Goal: Find specific page/section: Find specific page/section

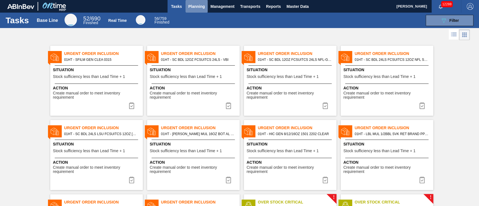
click at [195, 5] on span "Planning" at bounding box center [196, 6] width 17 height 7
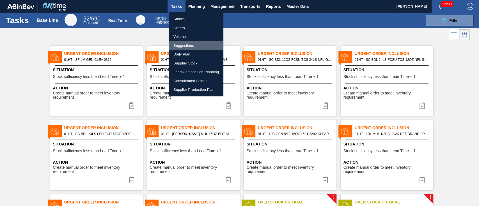
click at [180, 44] on li "Suggestions" at bounding box center [196, 45] width 54 height 9
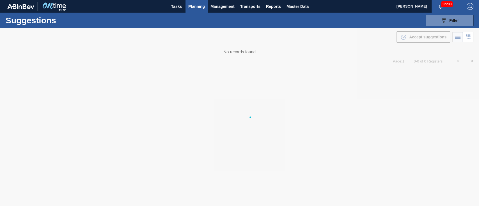
type from "[DATE]"
type to "[DATE]"
click at [434, 18] on button "089F7B8B-B2A5-4AFE-B5C0-19BA573D28AC Filter" at bounding box center [450, 20] width 48 height 11
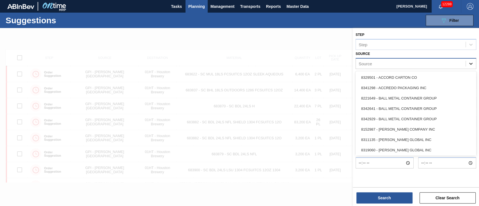
click at [468, 64] on icon at bounding box center [471, 64] width 6 height 6
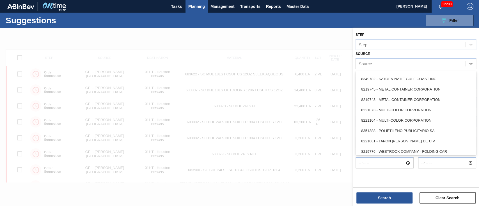
click at [448, 107] on div "8221073 - MULTI-COLOR CORPORATION" at bounding box center [416, 110] width 121 height 10
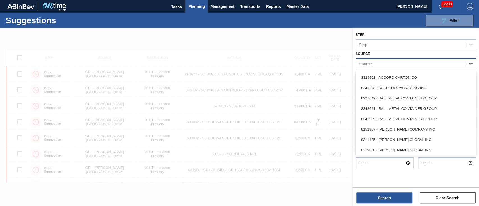
click at [467, 64] on div at bounding box center [471, 64] width 10 height 10
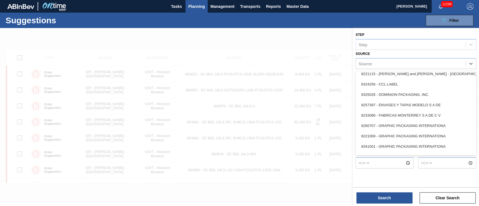
scroll to position [87, 0]
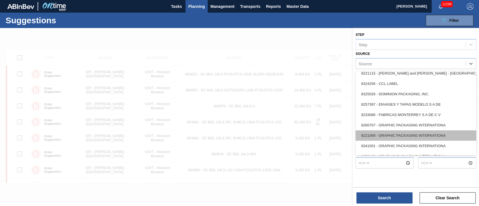
click at [422, 135] on div "8221069 - GRAPHIC PACKAGING INTERNATIONA" at bounding box center [416, 136] width 121 height 10
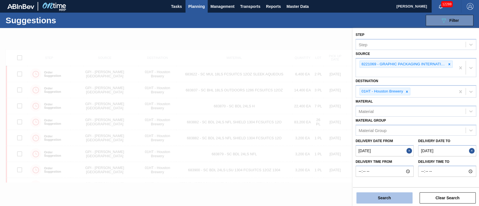
click at [401, 193] on button "Search" at bounding box center [385, 198] width 56 height 11
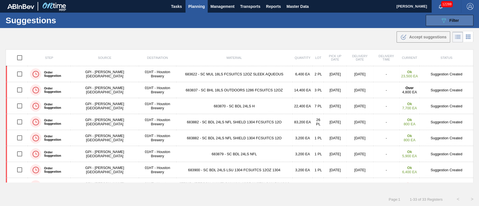
click at [448, 23] on div "089F7B8B-B2A5-4AFE-B5C0-19BA573D28AC Filter" at bounding box center [450, 20] width 19 height 7
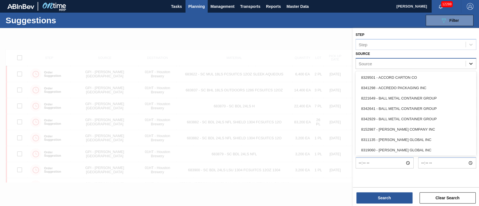
click at [472, 63] on icon at bounding box center [470, 64] width 3 height 2
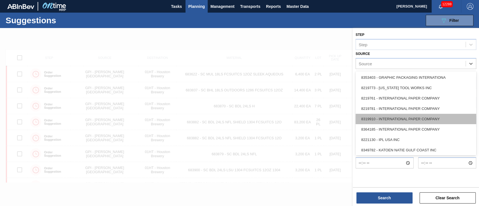
click at [425, 114] on div "8319910 - INTERNATIONAL PAPER COMPANY" at bounding box center [416, 119] width 121 height 10
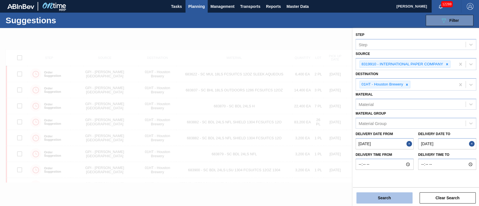
click at [389, 197] on button "Search" at bounding box center [385, 198] width 56 height 11
